Goal: Navigation & Orientation: Find specific page/section

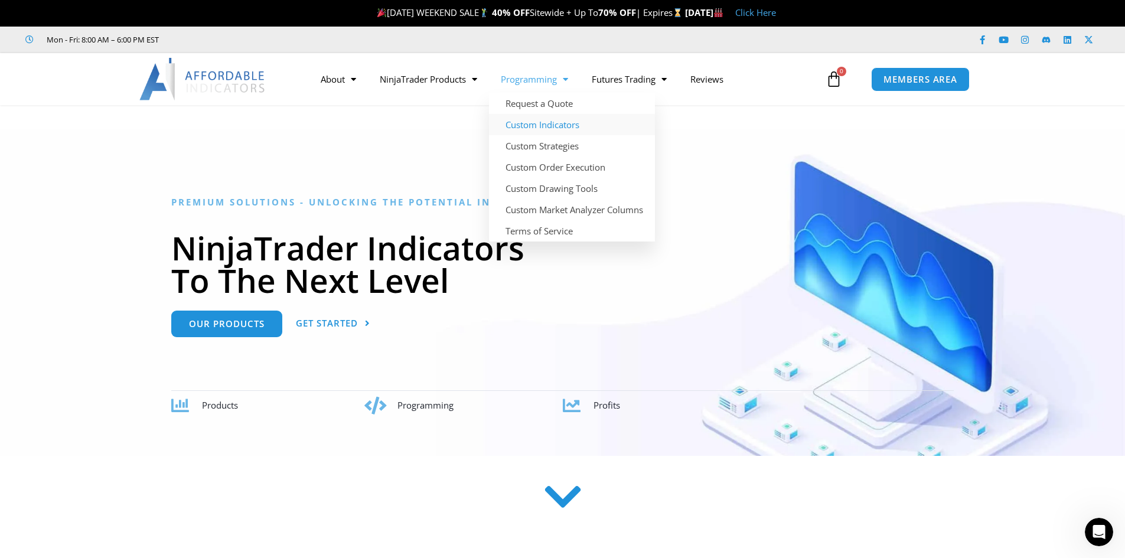
click at [571, 118] on link "Custom Indicators" at bounding box center [572, 124] width 166 height 21
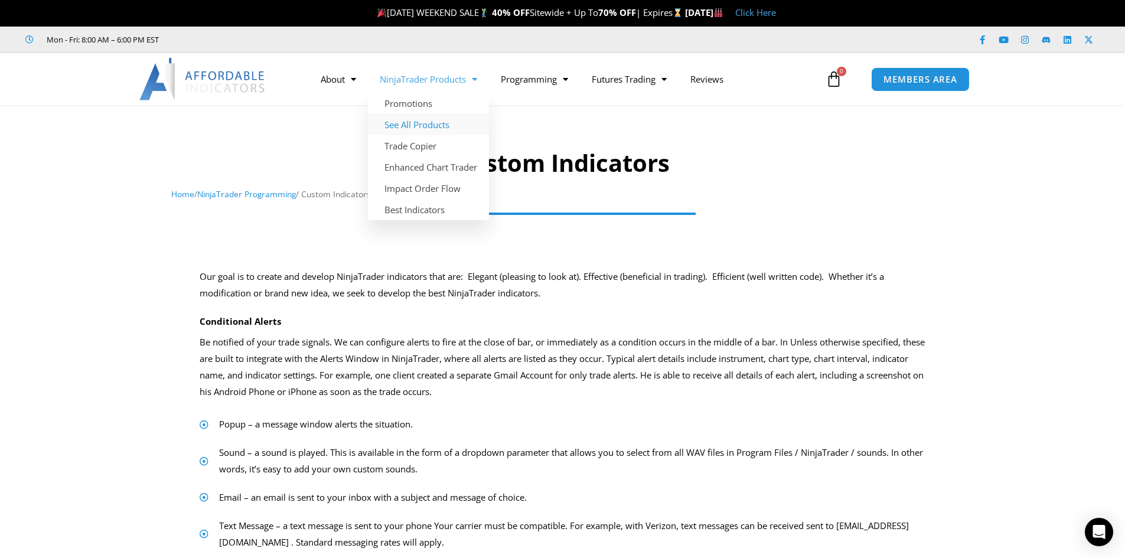
click at [443, 120] on link "See All Products" at bounding box center [428, 124] width 121 height 21
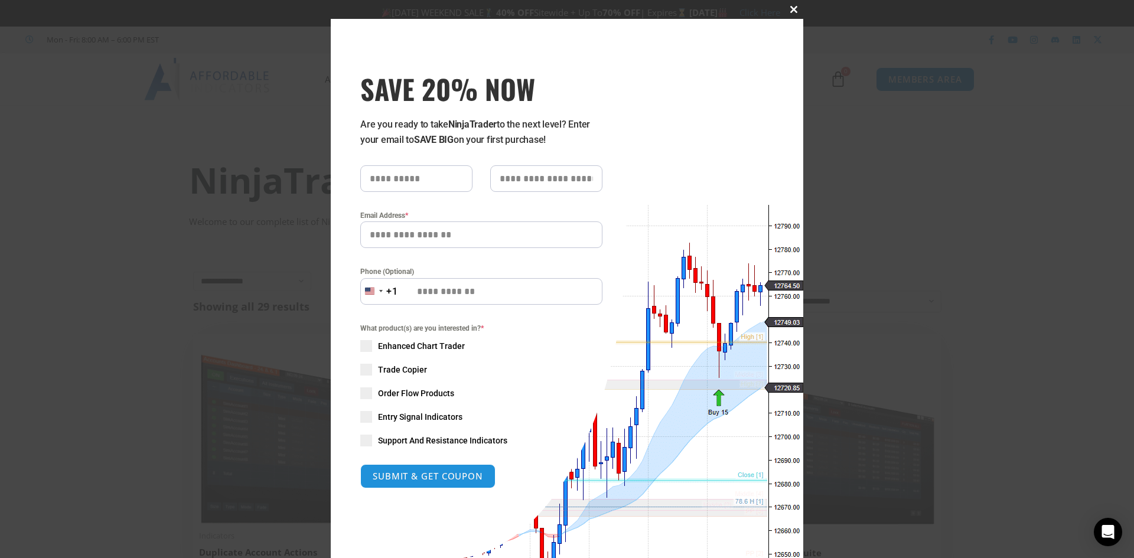
click at [794, 11] on span at bounding box center [793, 9] width 19 height 7
